Goal: Information Seeking & Learning: Learn about a topic

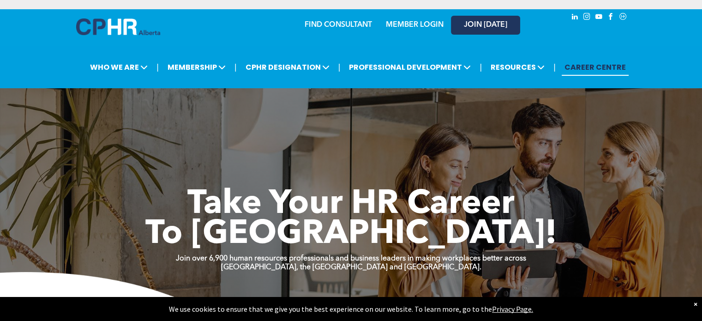
click at [476, 26] on span "JOIN [DATE]" at bounding box center [485, 25] width 43 height 9
click at [481, 23] on span "JOIN [DATE]" at bounding box center [485, 25] width 43 height 9
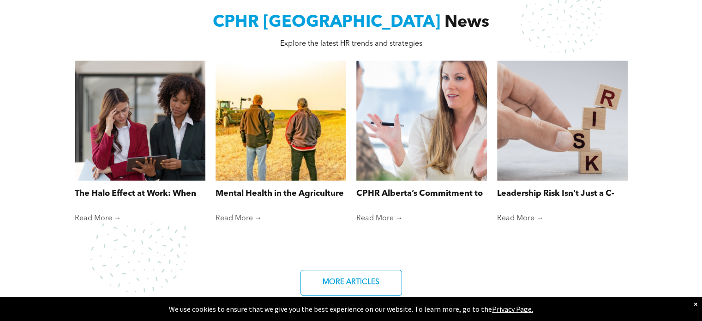
scroll to position [406, 0]
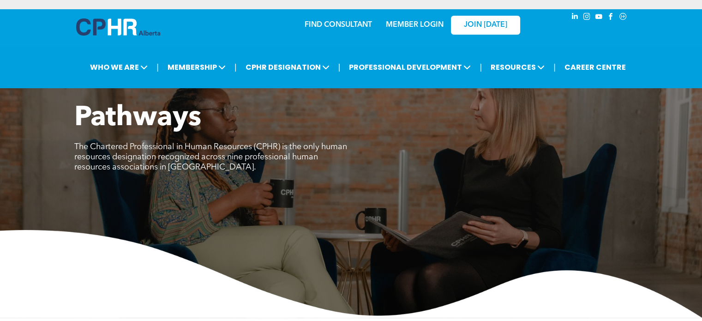
click at [438, 24] on div "JOIN [DATE]" at bounding box center [479, 24] width 85 height 29
click at [403, 26] on link "MEMBER LOGIN" at bounding box center [415, 24] width 58 height 7
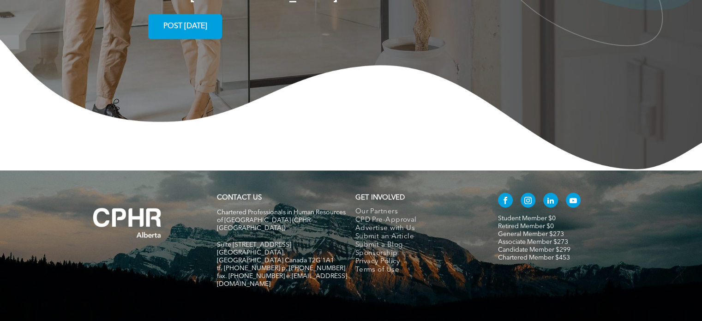
scroll to position [1607, 0]
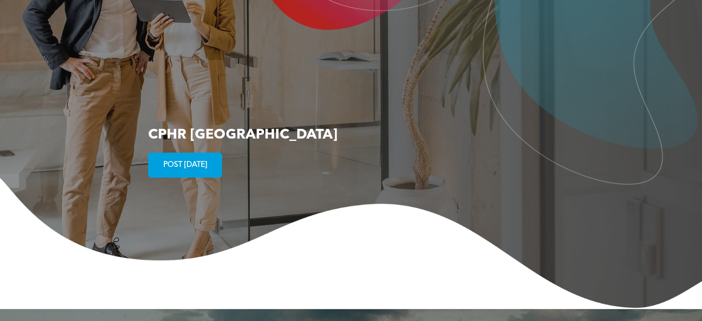
click at [205, 156] on span "POST TODAY" at bounding box center [185, 165] width 50 height 18
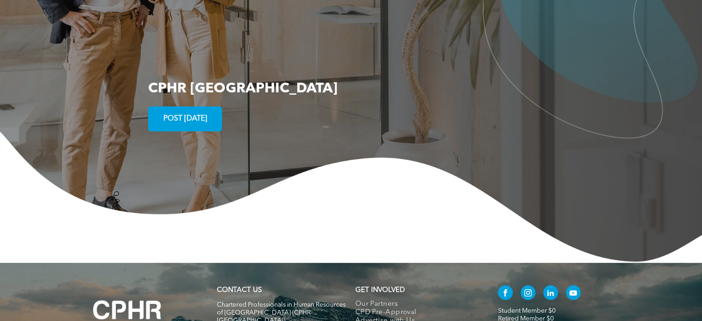
scroll to position [1423, 0]
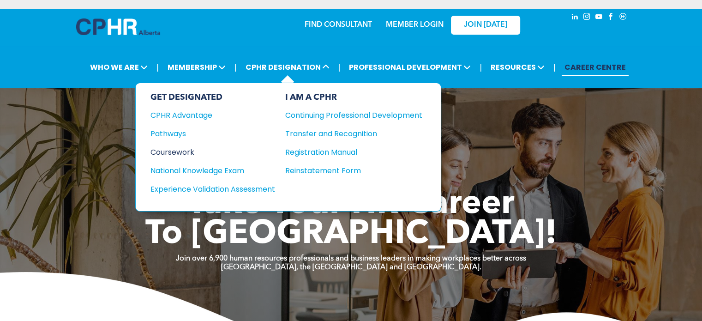
click at [184, 149] on div "Coursework" at bounding box center [207, 152] width 112 height 12
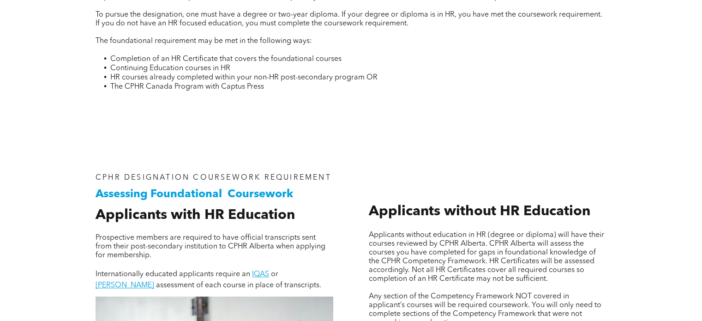
scroll to position [416, 0]
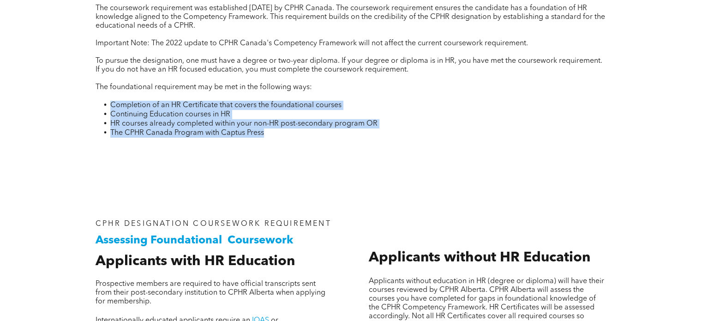
drag, startPoint x: 272, startPoint y: 131, endPoint x: 110, endPoint y: 109, distance: 163.2
click at [110, 109] on ul "Completion of an HR Certificate that covers the foundational courses Continuing…" at bounding box center [351, 119] width 511 height 37
copy ul "Completion of an HR Certificate that covers the foundational courses Continuing…"
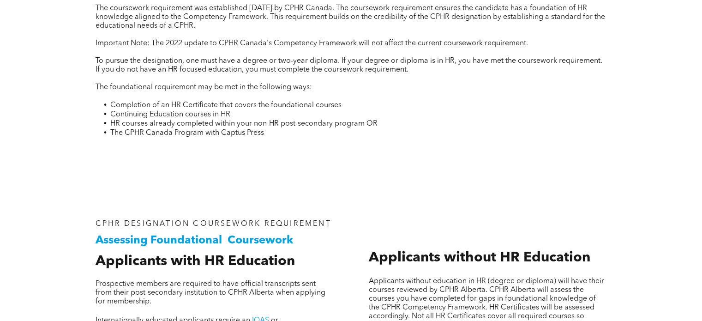
click at [265, 158] on div "CPHR DESIGNATION COURSEWORK REQUIREMENT Coursework Requirements Anyone who wish…" at bounding box center [351, 38] width 554 height 292
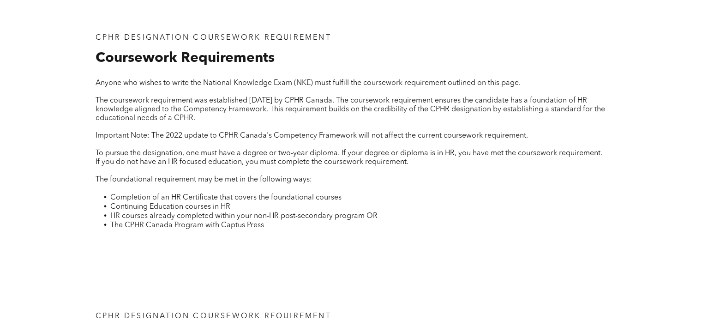
scroll to position [277, 0]
